Goal: Information Seeking & Learning: Learn about a topic

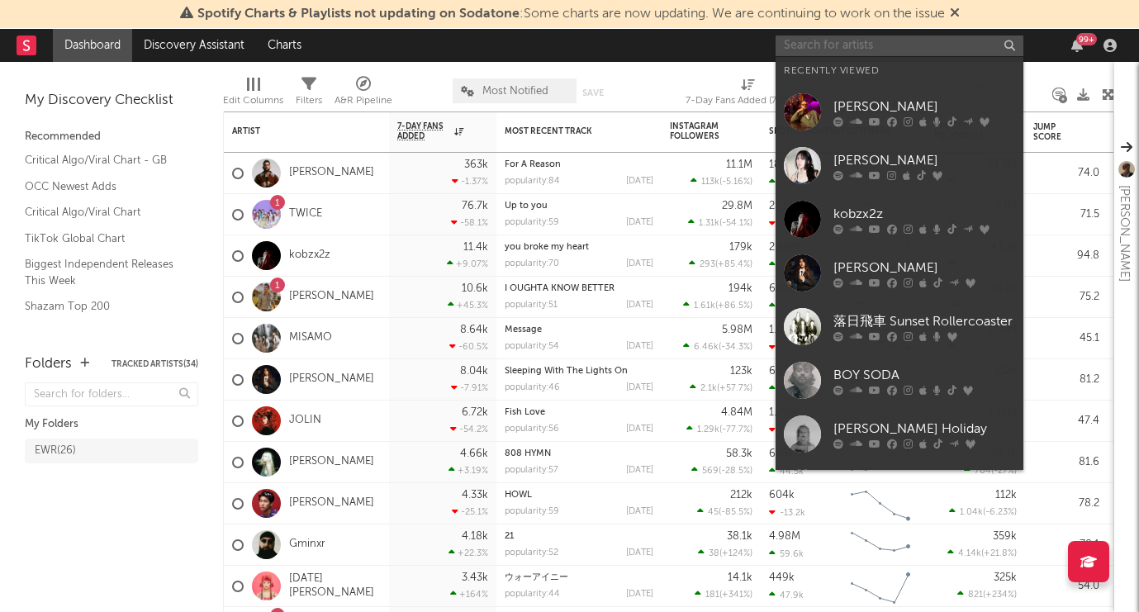
click at [868, 45] on input "text" at bounding box center [900, 46] width 248 height 21
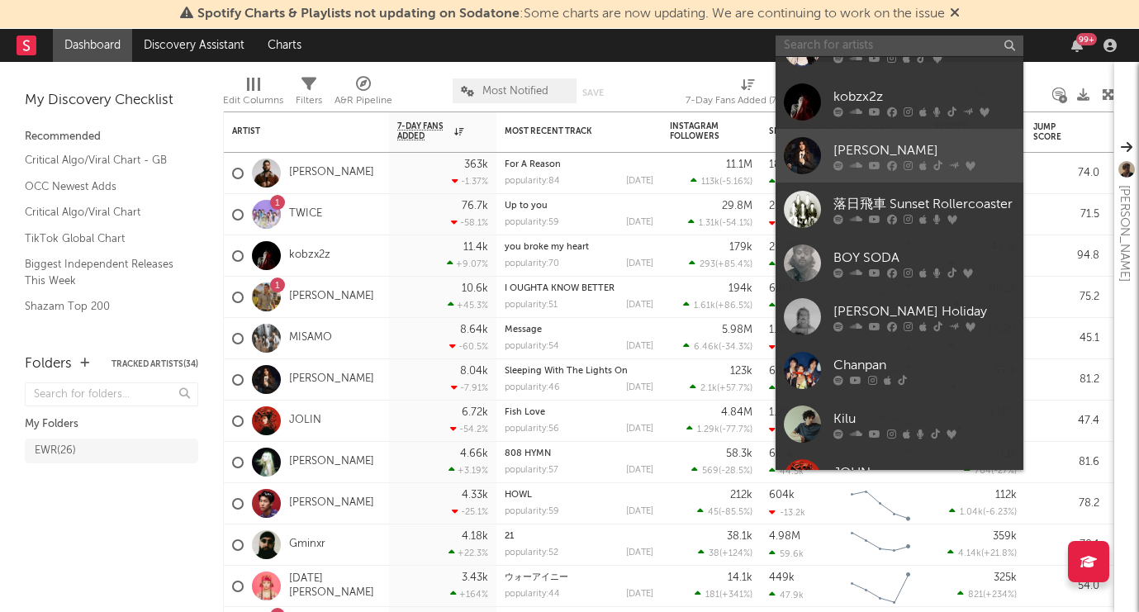
scroll to position [164, 0]
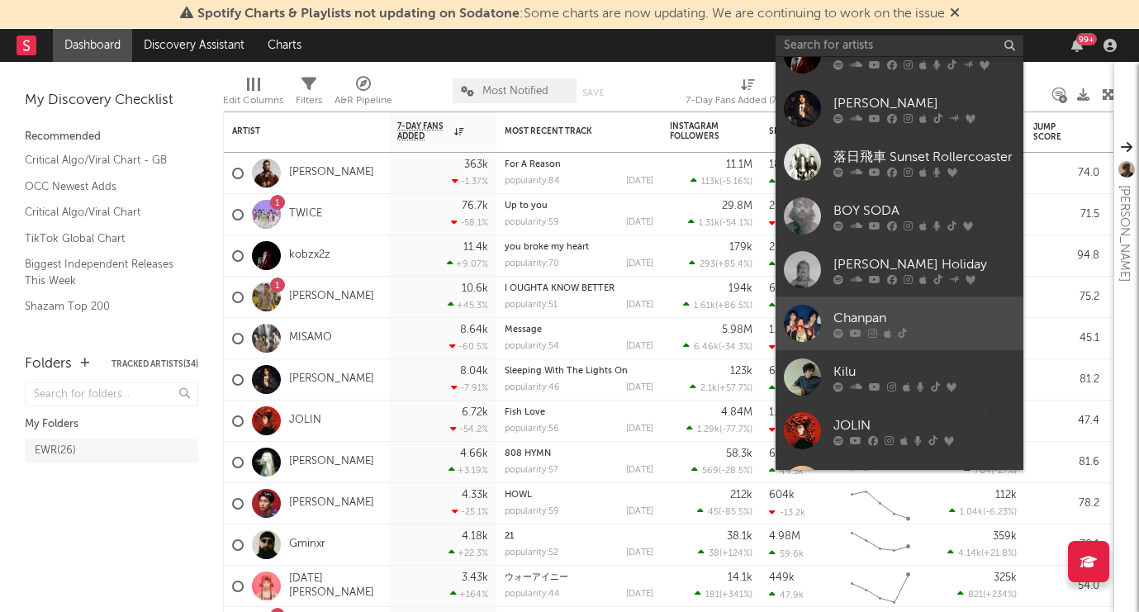
click at [813, 324] on div at bounding box center [802, 323] width 37 height 37
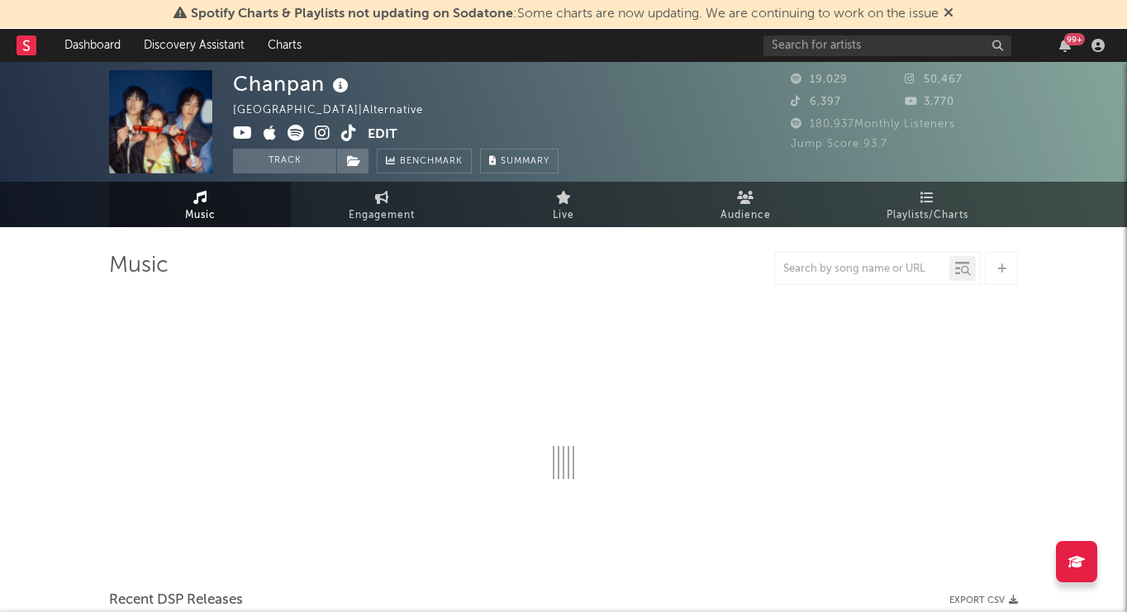
select select "6m"
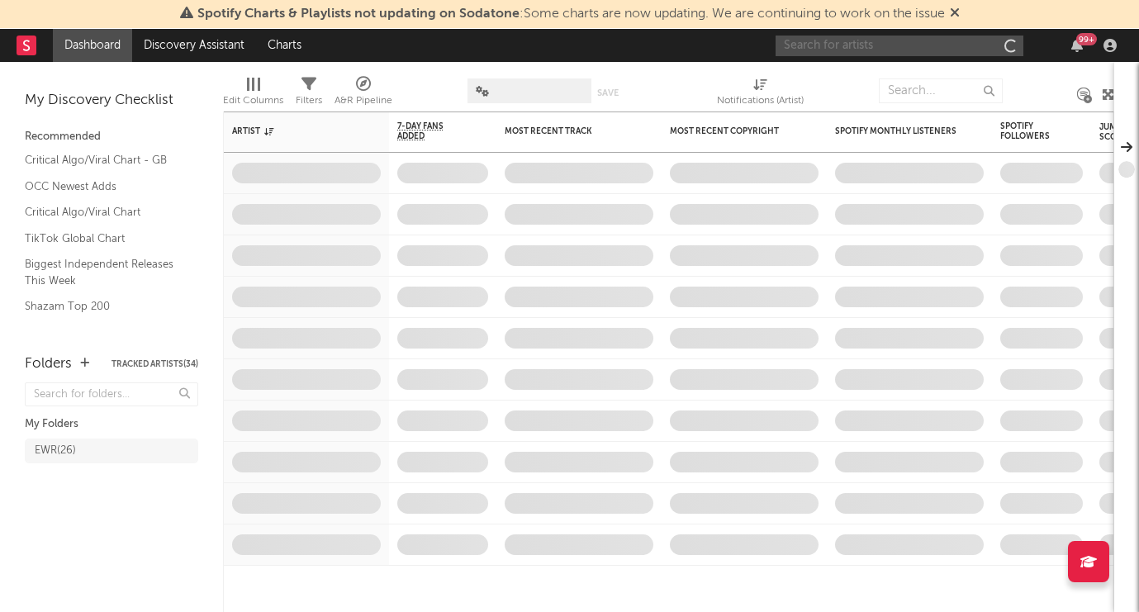
click at [841, 45] on input "text" at bounding box center [900, 46] width 248 height 21
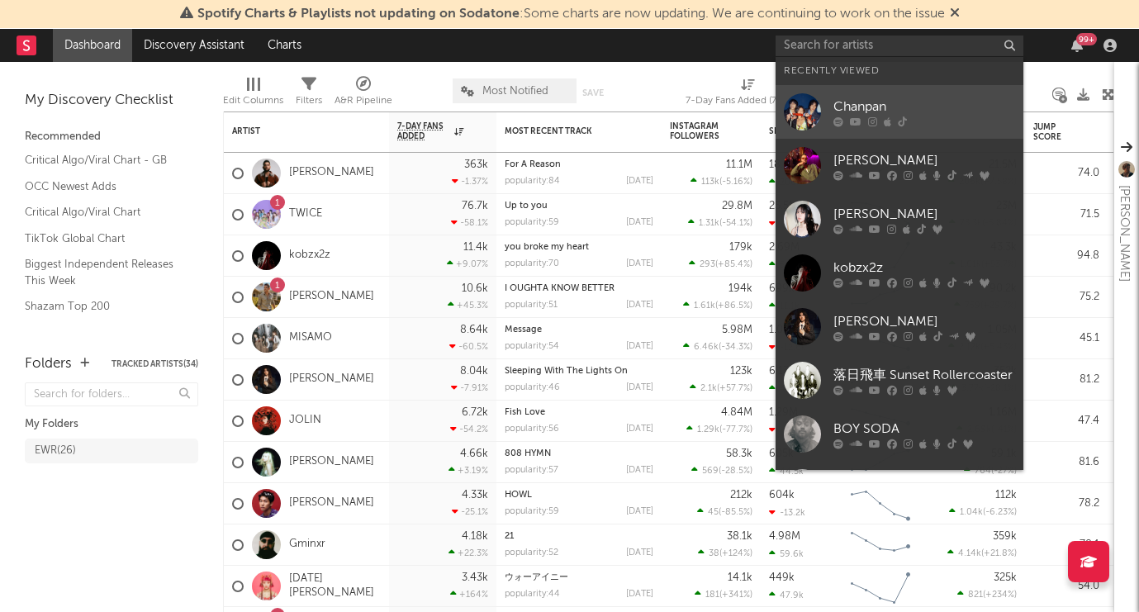
click at [925, 113] on div "Chanpan" at bounding box center [925, 107] width 182 height 20
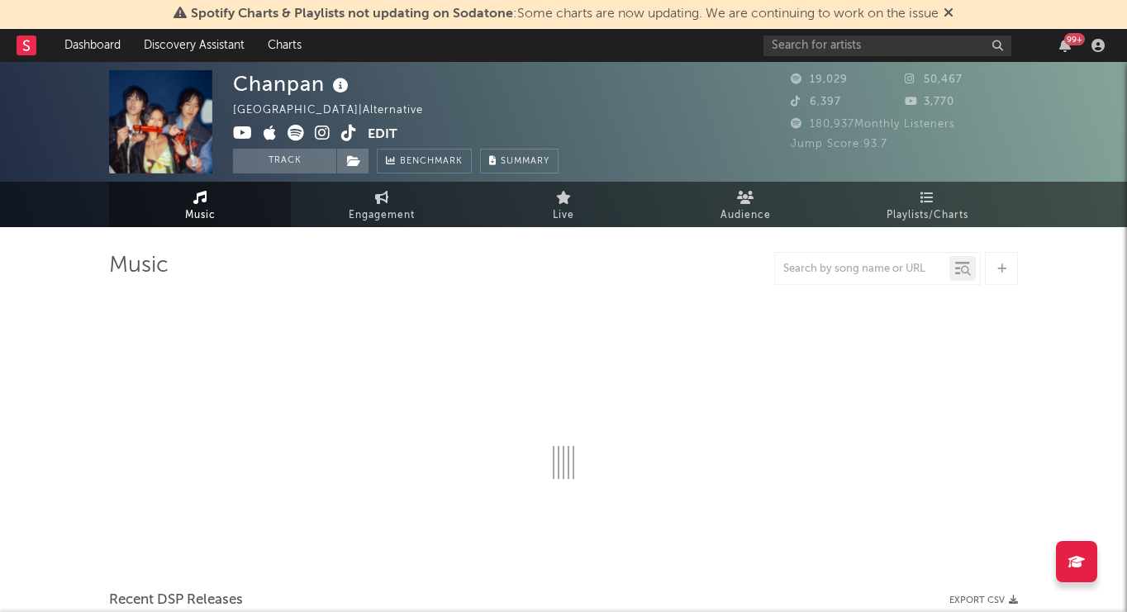
select select "6m"
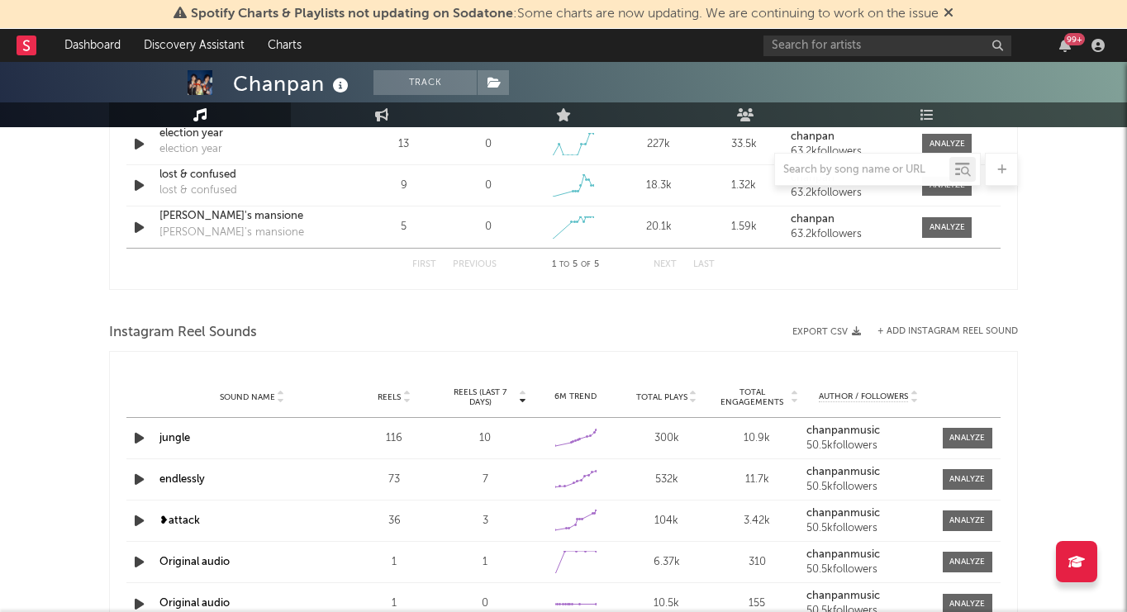
scroll to position [1363, 0]
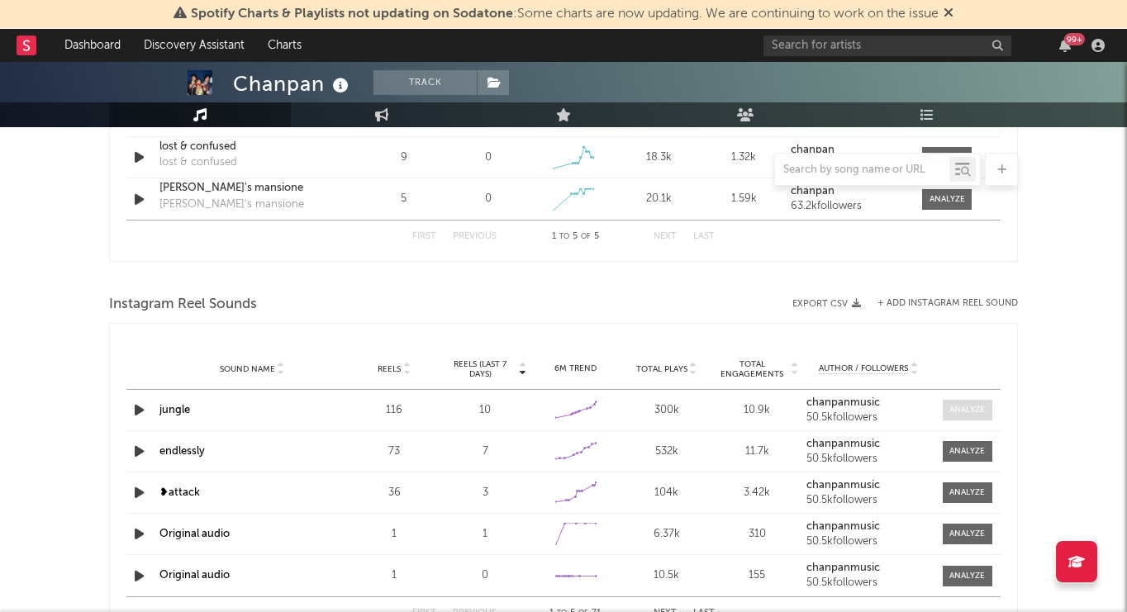
click at [987, 409] on span at bounding box center [968, 410] width 50 height 21
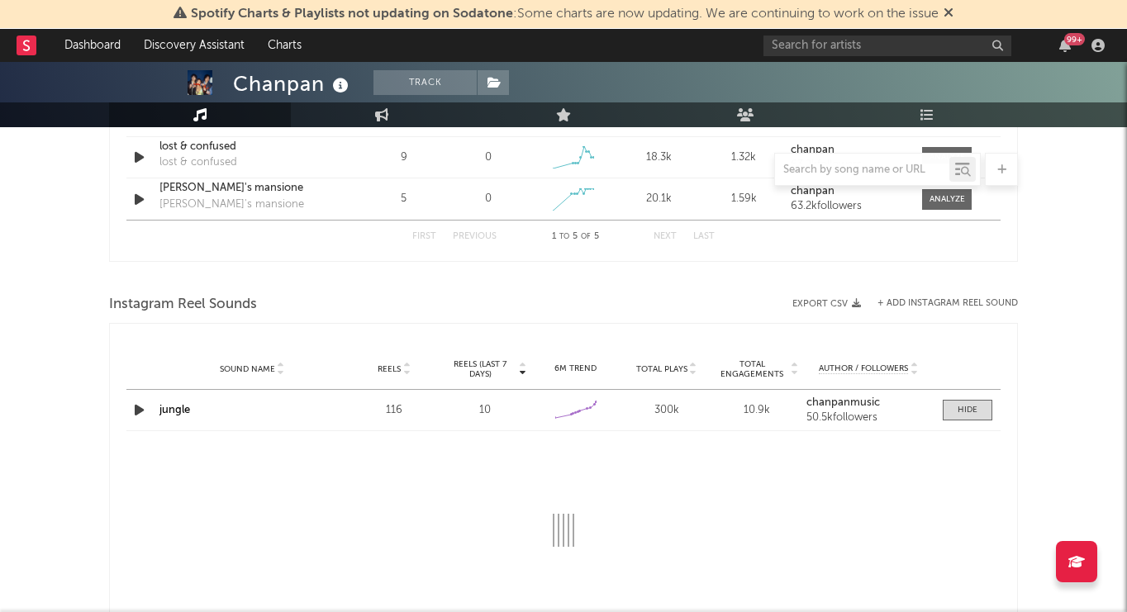
select select "6m"
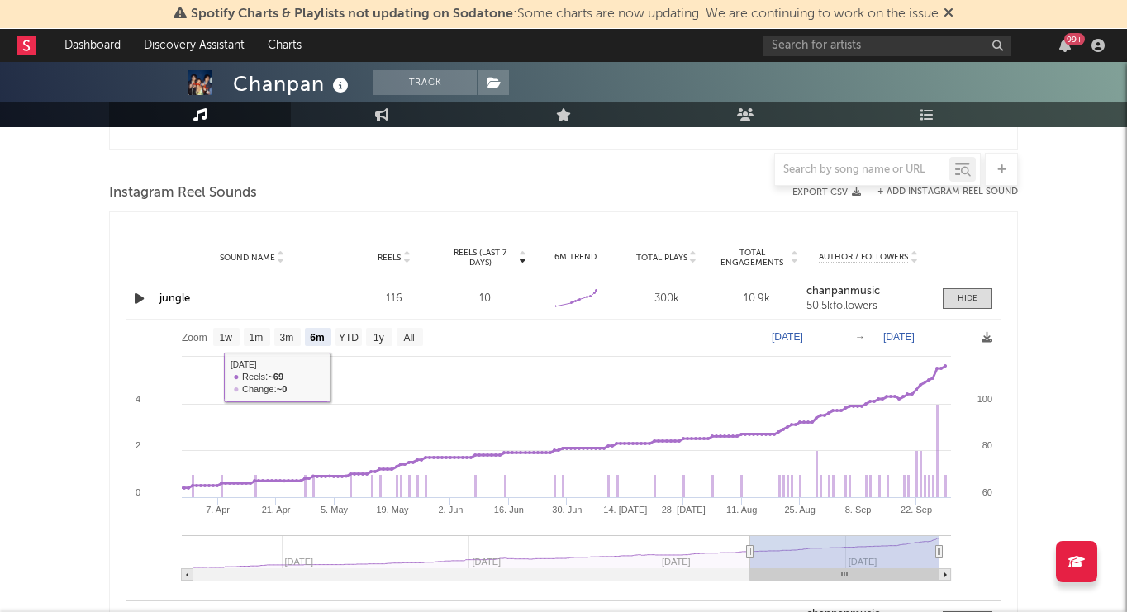
scroll to position [1470, 0]
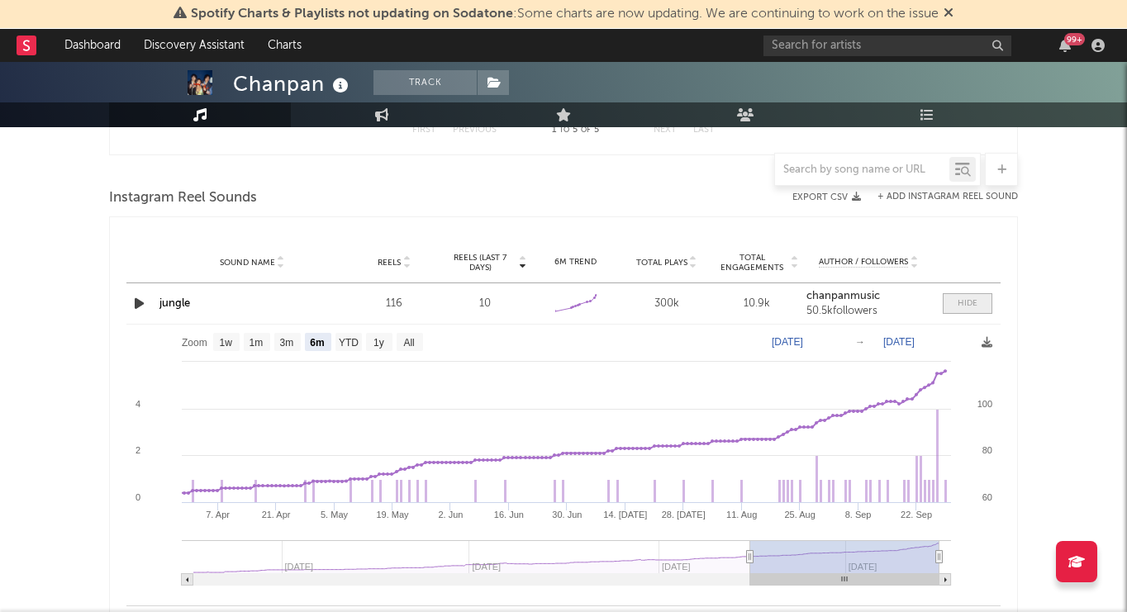
click at [983, 307] on span at bounding box center [968, 303] width 50 height 21
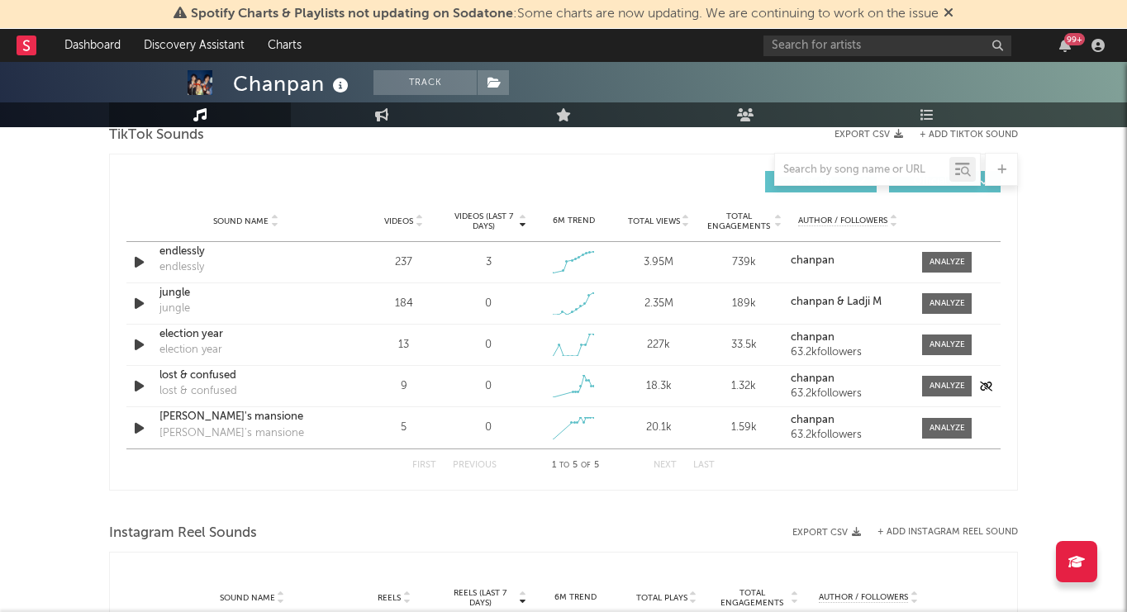
scroll to position [1120, 0]
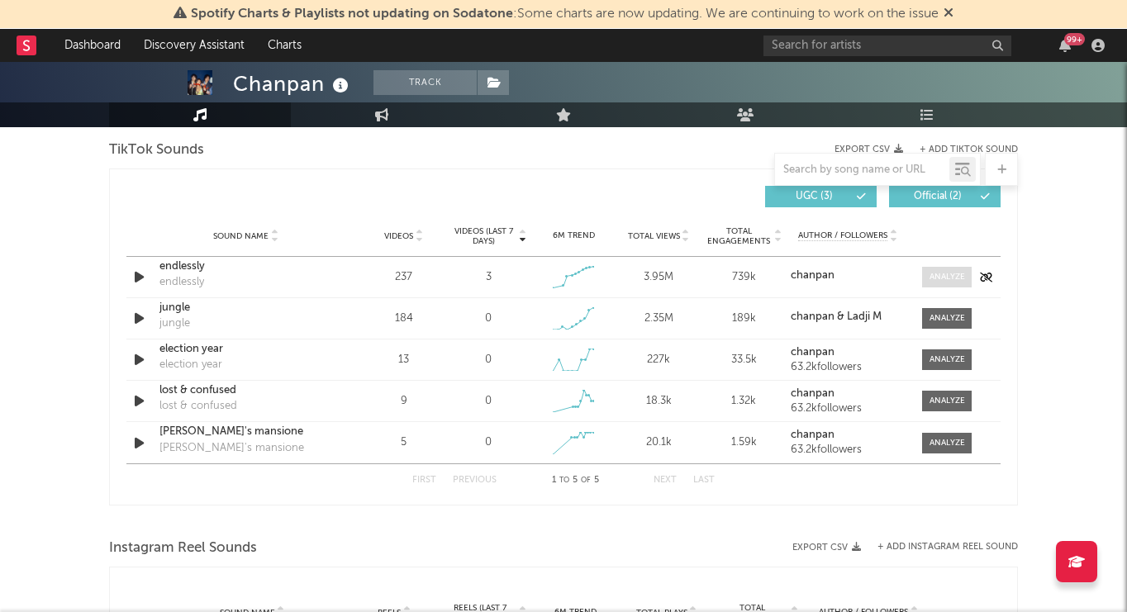
click at [935, 283] on div at bounding box center [948, 277] width 36 height 12
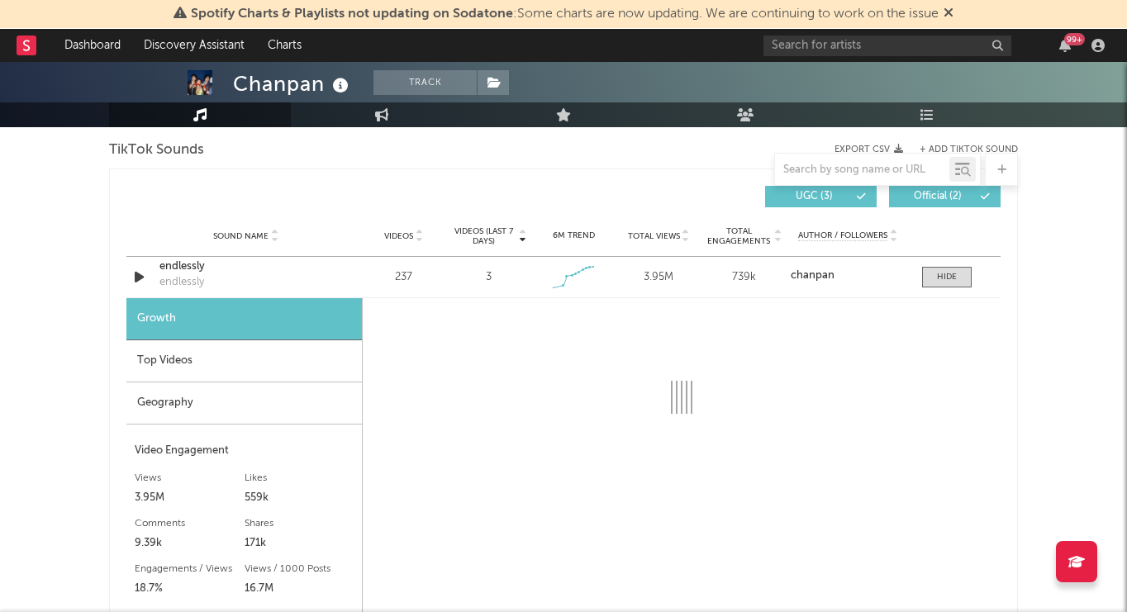
select select "1w"
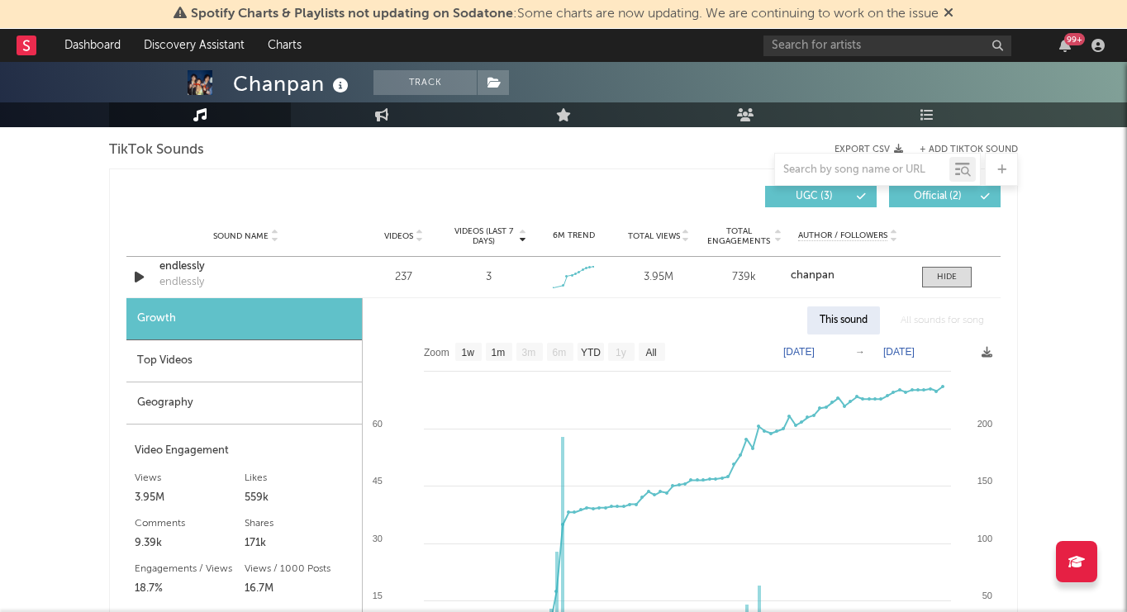
click at [239, 351] on div "Top Videos" at bounding box center [243, 361] width 235 height 42
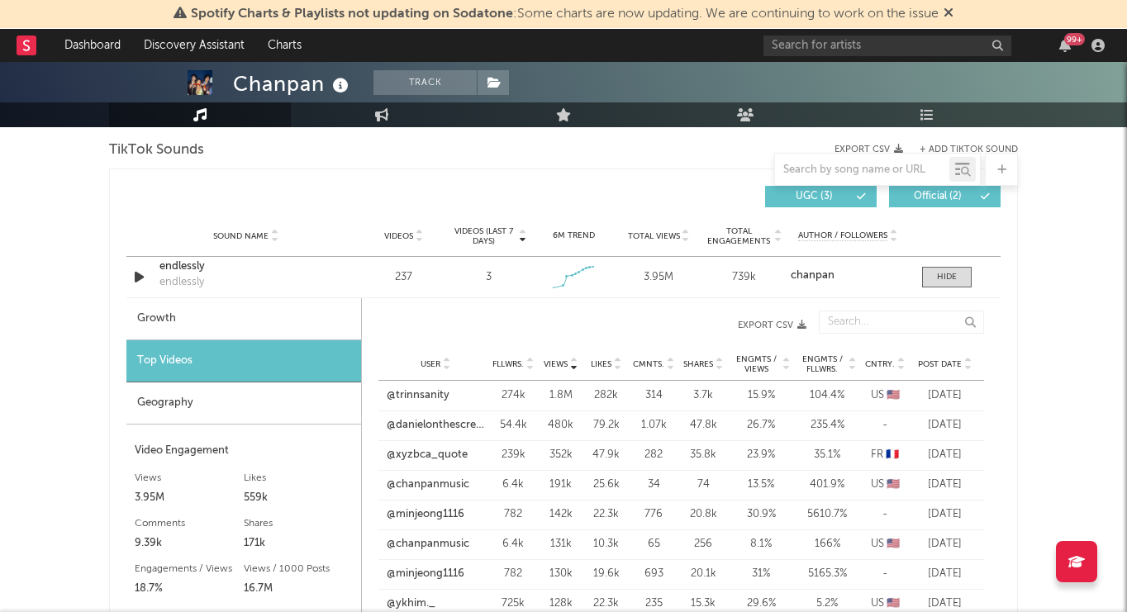
click at [931, 359] on span "Post Date" at bounding box center [940, 364] width 44 height 10
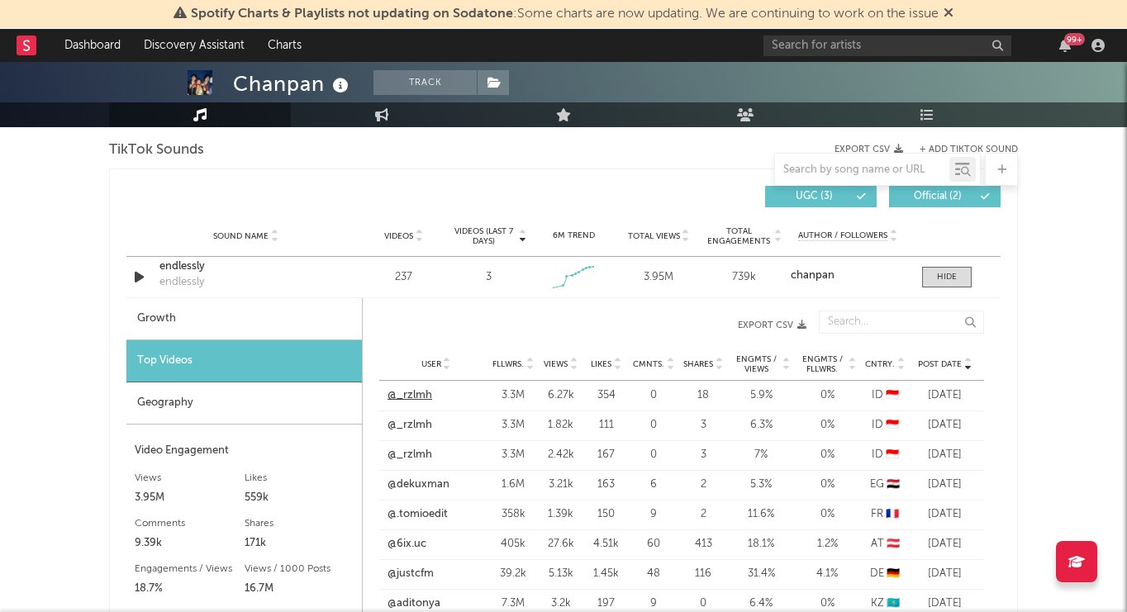
click at [403, 400] on link "@_rzlmh" at bounding box center [410, 396] width 45 height 17
click at [420, 457] on link "@_rzlmh" at bounding box center [410, 455] width 45 height 17
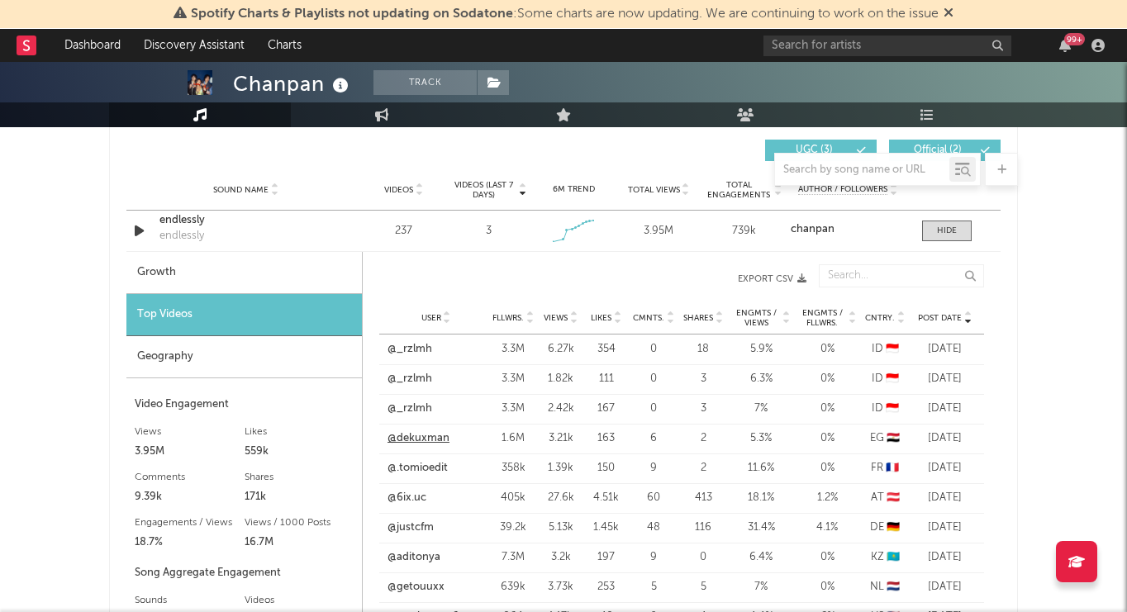
click at [429, 437] on link "@dekuxman" at bounding box center [419, 438] width 62 height 17
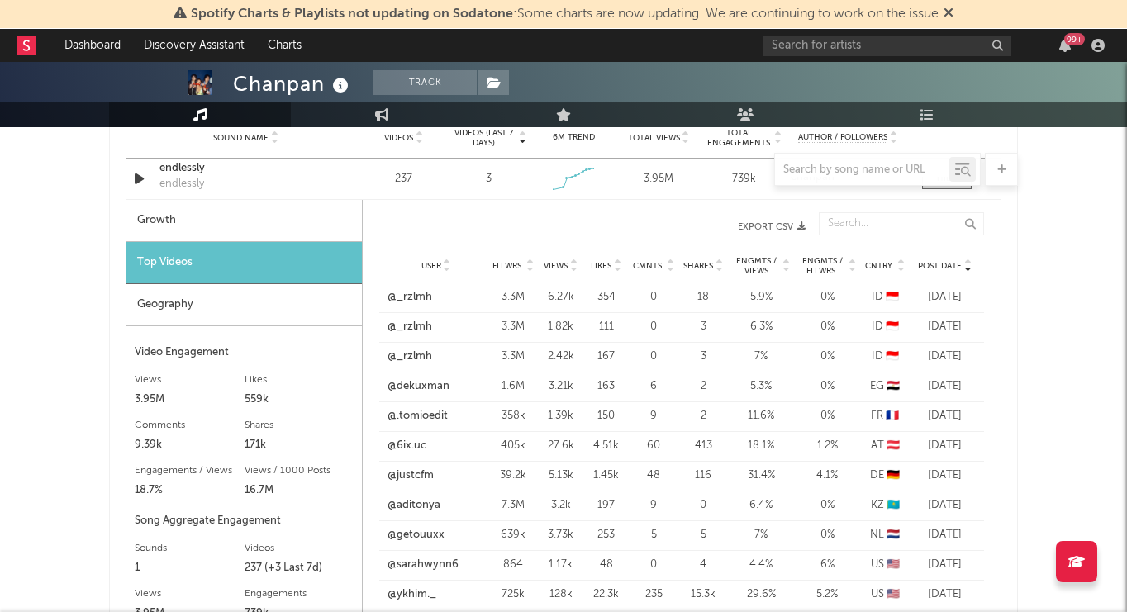
scroll to position [1220, 0]
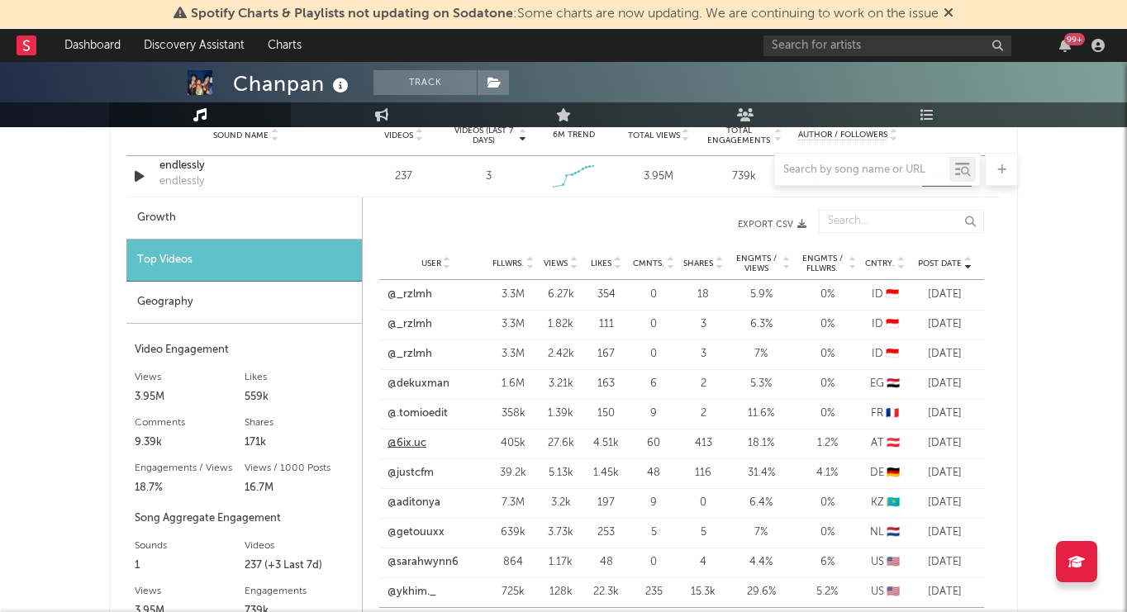
click at [407, 445] on link "@6ix.uc" at bounding box center [407, 443] width 39 height 17
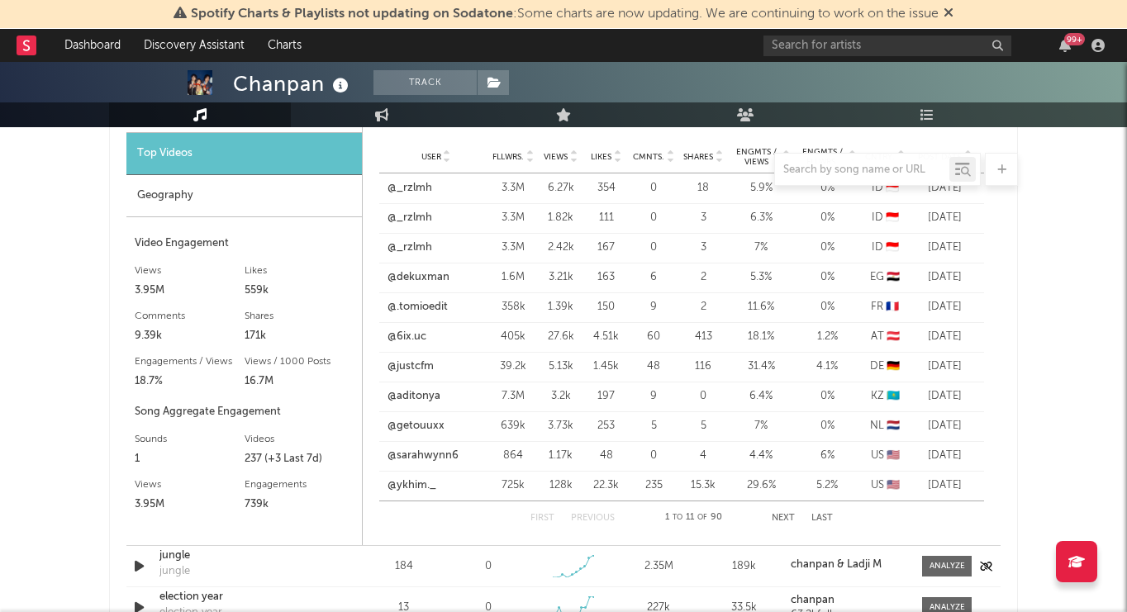
scroll to position [1361, 0]
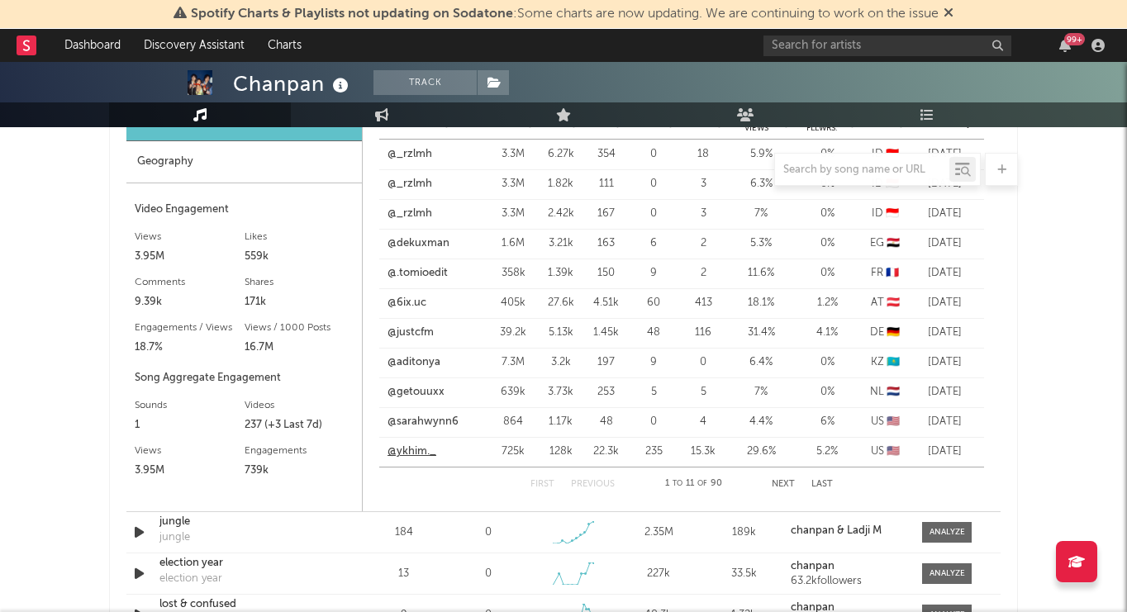
click at [422, 452] on link "@ykhim._" at bounding box center [412, 452] width 49 height 17
